Goal: Task Accomplishment & Management: Manage account settings

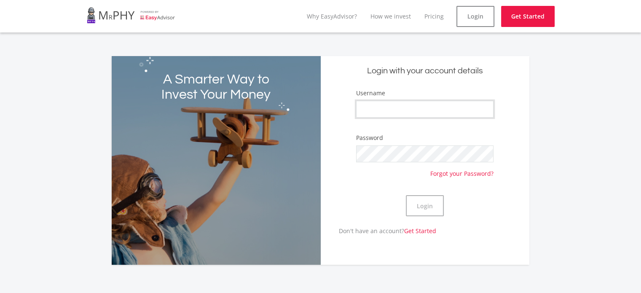
click at [382, 105] on input "Username" at bounding box center [424, 109] width 137 height 17
type input "Neo Phambuka"
click at [436, 204] on button "Login" at bounding box center [425, 205] width 38 height 21
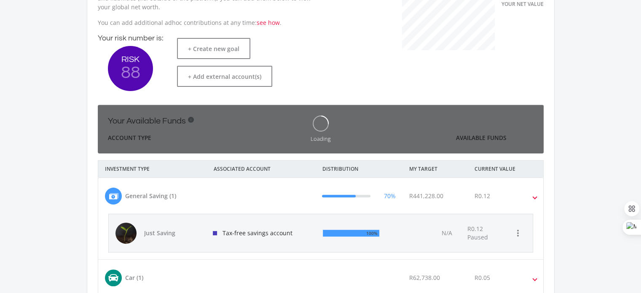
scroll to position [134, 231]
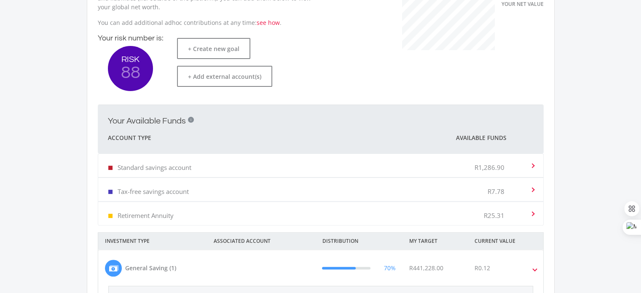
click at [387, 159] on div "Standard savings account R1,286.90" at bounding box center [319, 166] width 422 height 26
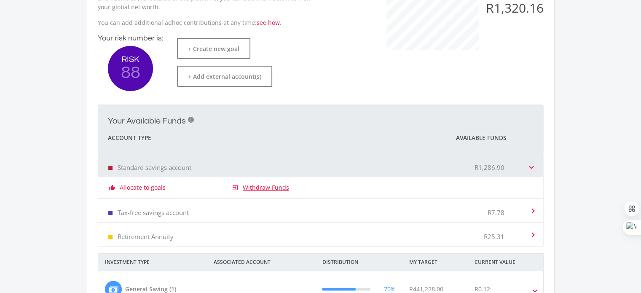
scroll to position [0, 0]
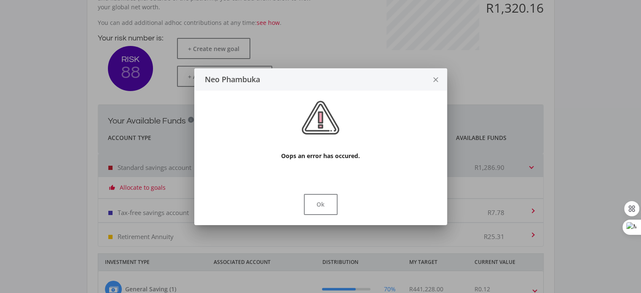
click at [265, 188] on div "Ok" at bounding box center [320, 206] width 253 height 38
click at [319, 212] on button "Ok" at bounding box center [321, 204] width 34 height 21
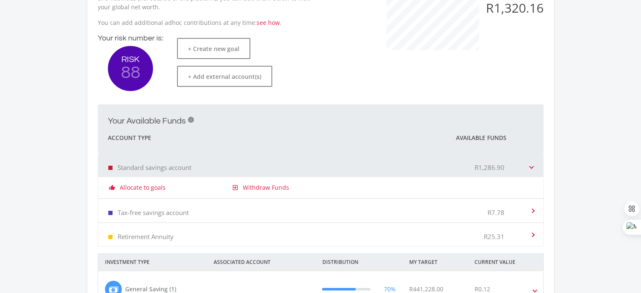
scroll to position [211, 0]
click at [267, 188] on link "Withdraw Funds" at bounding box center [266, 187] width 46 height 8
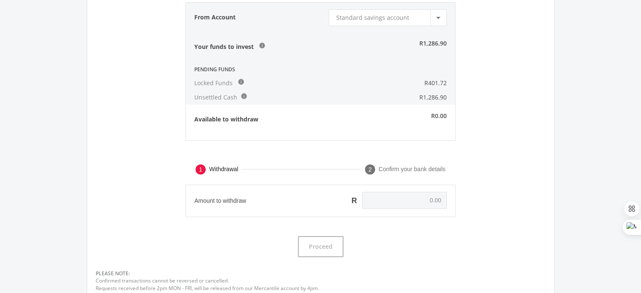
scroll to position [41, 0]
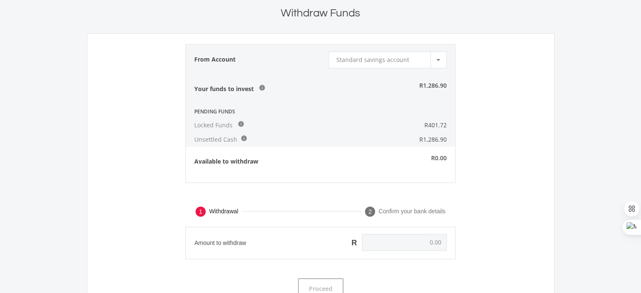
click at [446, 56] on div at bounding box center [438, 60] width 16 height 16
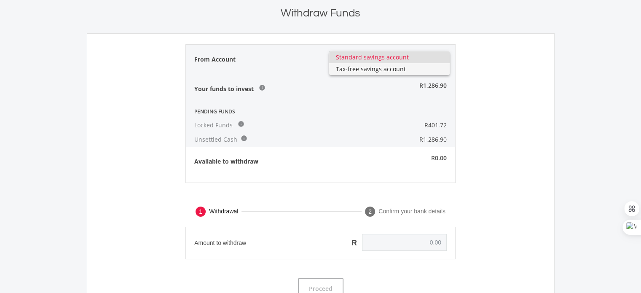
click at [429, 71] on span "Tax-free savings account" at bounding box center [389, 69] width 107 height 12
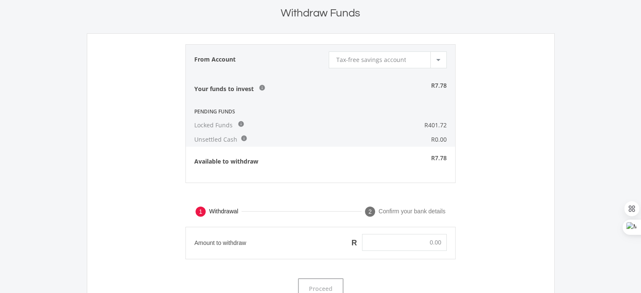
click at [435, 65] on div at bounding box center [438, 60] width 16 height 16
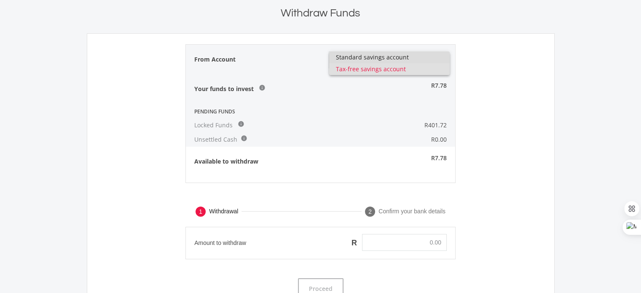
click at [429, 60] on span "Standard savings account" at bounding box center [389, 57] width 107 height 12
type input "0.00"
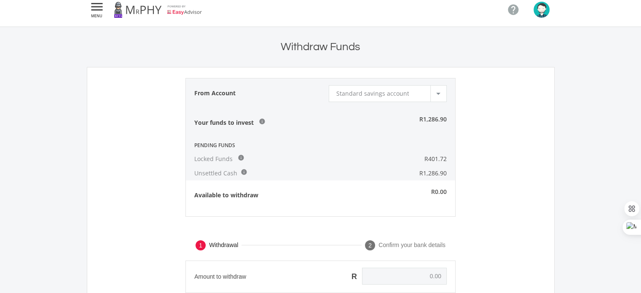
scroll to position [0, 0]
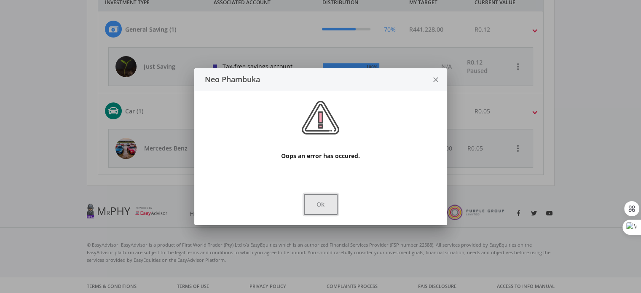
click at [329, 198] on button "Ok" at bounding box center [321, 204] width 34 height 21
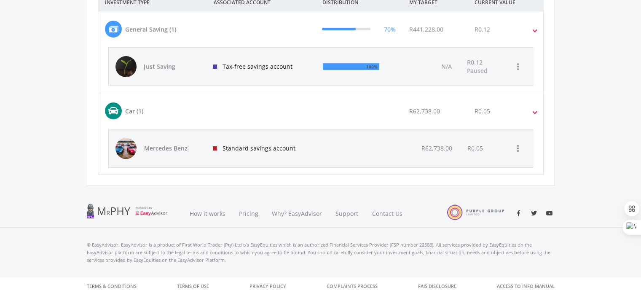
scroll to position [449, 0]
click at [519, 143] on icon "more_vert" at bounding box center [518, 148] width 10 height 10
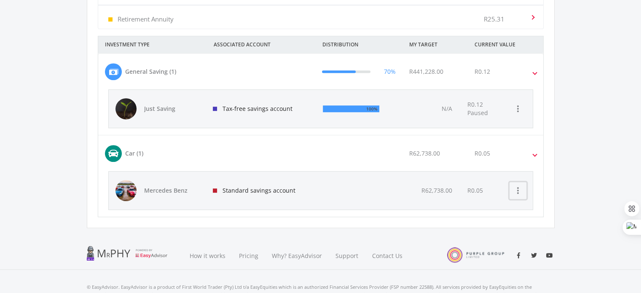
scroll to position [365, 0]
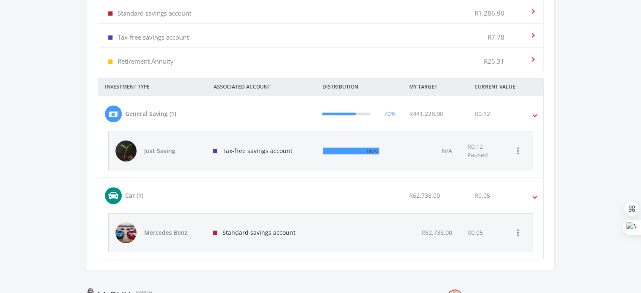
click at [394, 229] on div at bounding box center [358, 233] width 85 height 38
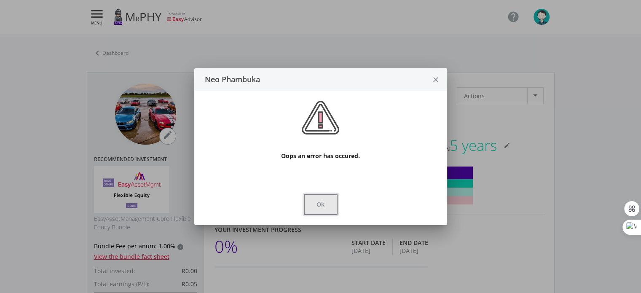
click at [314, 211] on button "Ok" at bounding box center [321, 204] width 34 height 21
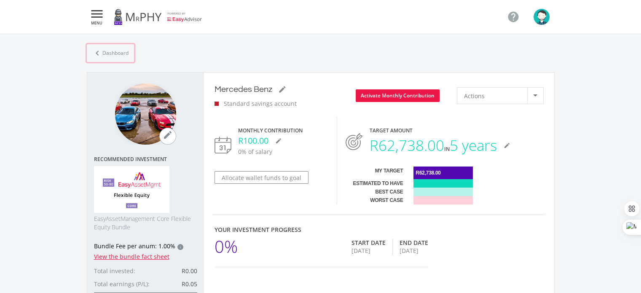
click at [112, 56] on link "chevron_left Dashboard" at bounding box center [110, 53] width 47 height 18
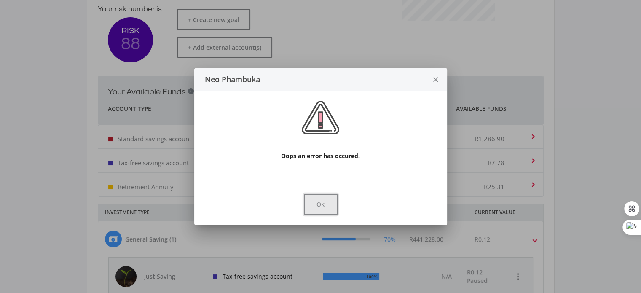
click at [323, 204] on button "Ok" at bounding box center [321, 204] width 34 height 21
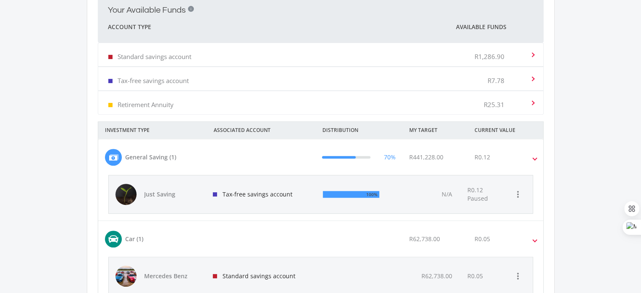
scroll to position [281, 0]
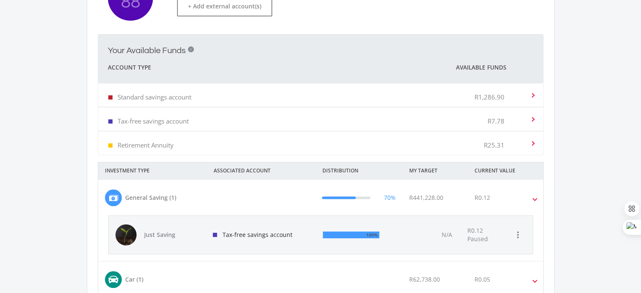
click at [396, 142] on div "Retirement Annuity R25.31" at bounding box center [319, 143] width 422 height 26
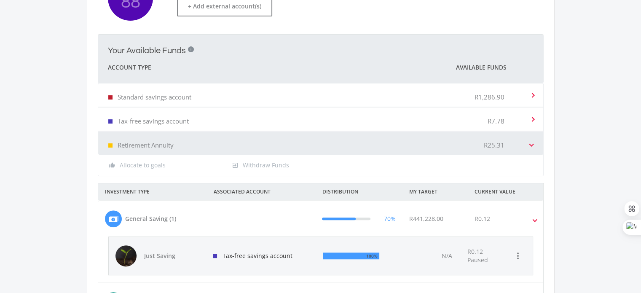
click at [396, 142] on div "Retirement Annuity R25.31" at bounding box center [319, 143] width 422 height 26
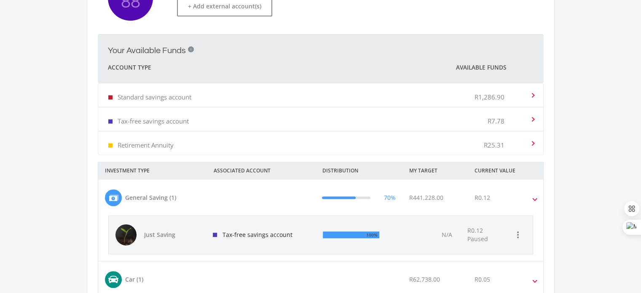
click at [407, 193] on div "R441,228.00" at bounding box center [435, 197] width 65 height 17
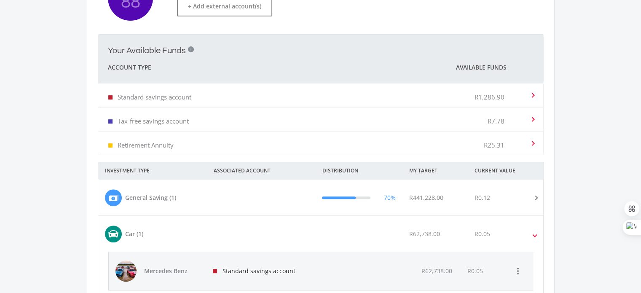
click at [409, 224] on mat-expansion-panel-header "Car (1) R62,738.00 R0.05" at bounding box center [320, 234] width 445 height 36
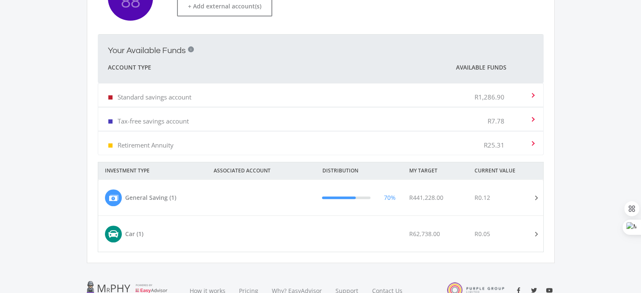
click at [409, 139] on div "Retirement Annuity R25.31" at bounding box center [319, 143] width 422 height 26
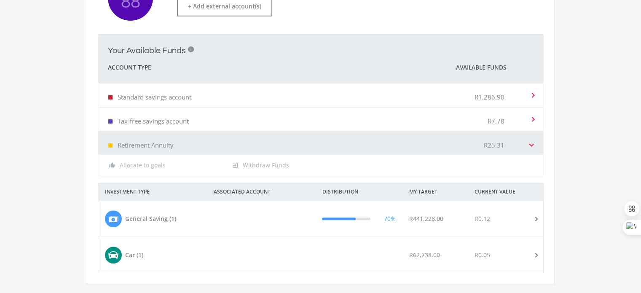
click at [187, 142] on div "Retirement Annuity R25.31" at bounding box center [319, 143] width 422 height 26
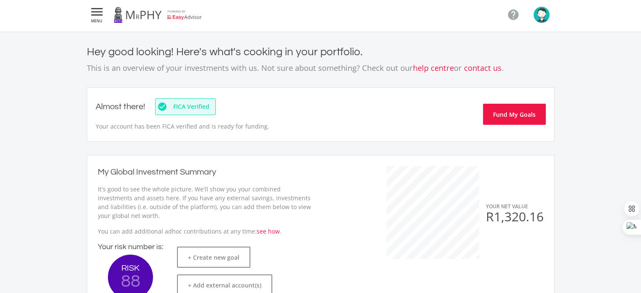
scroll to position [0, 0]
